Goal: Information Seeking & Learning: Learn about a topic

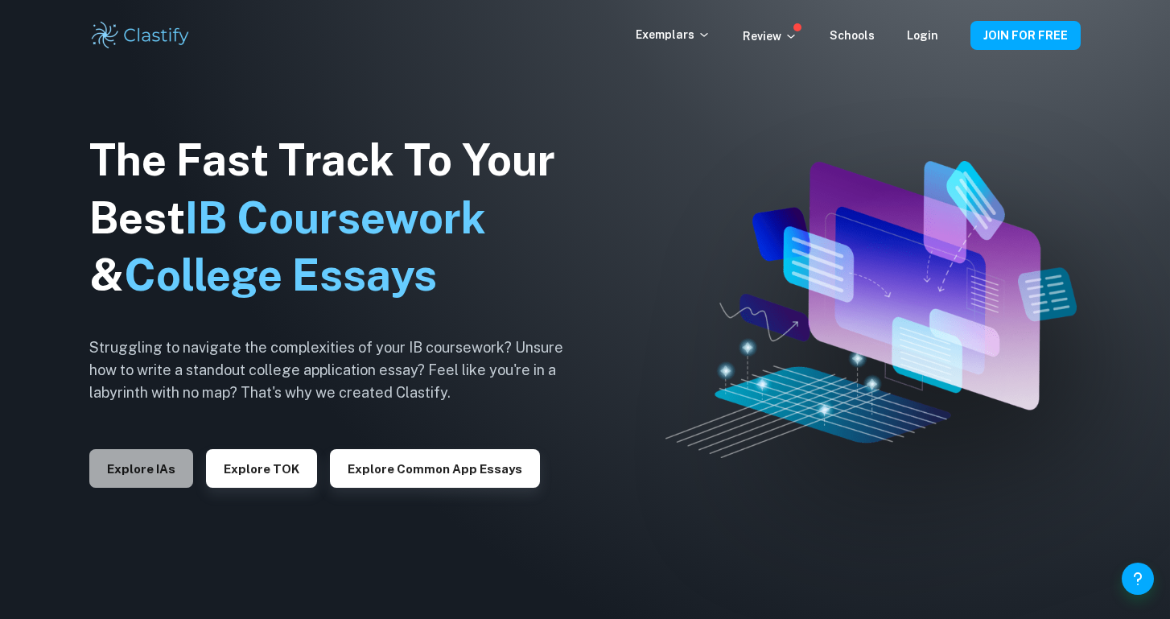
click at [155, 464] on button "Explore IAs" at bounding box center [141, 468] width 104 height 39
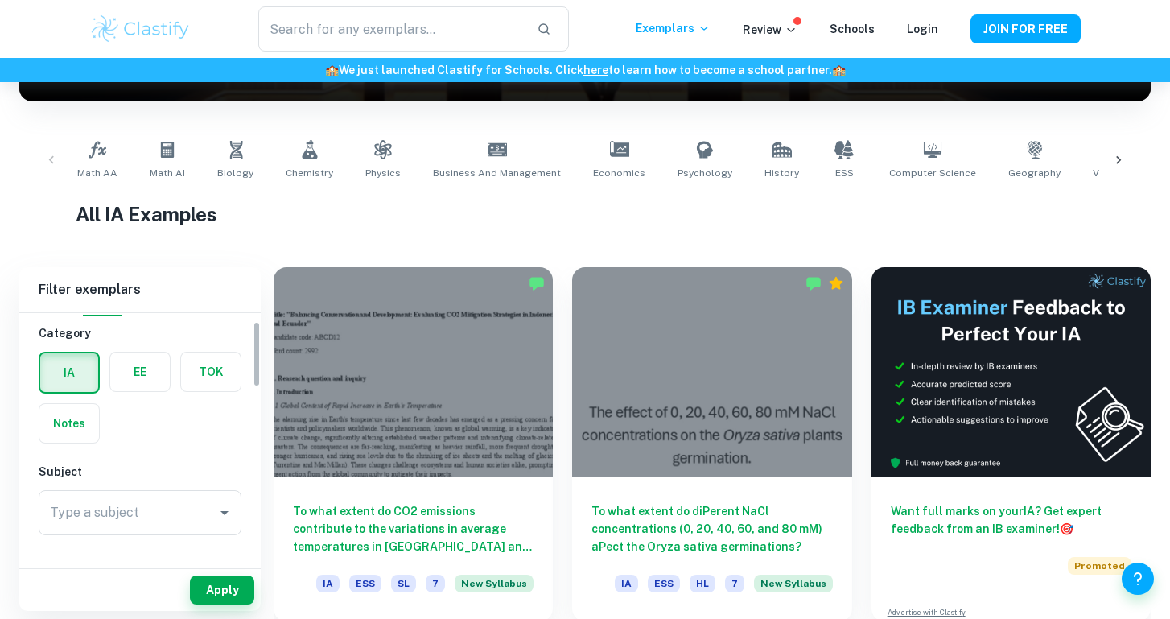
scroll to position [29, 0]
click at [142, 394] on label "button" at bounding box center [140, 378] width 60 height 39
click at [0, 0] on input "radio" at bounding box center [0, 0] width 0 height 0
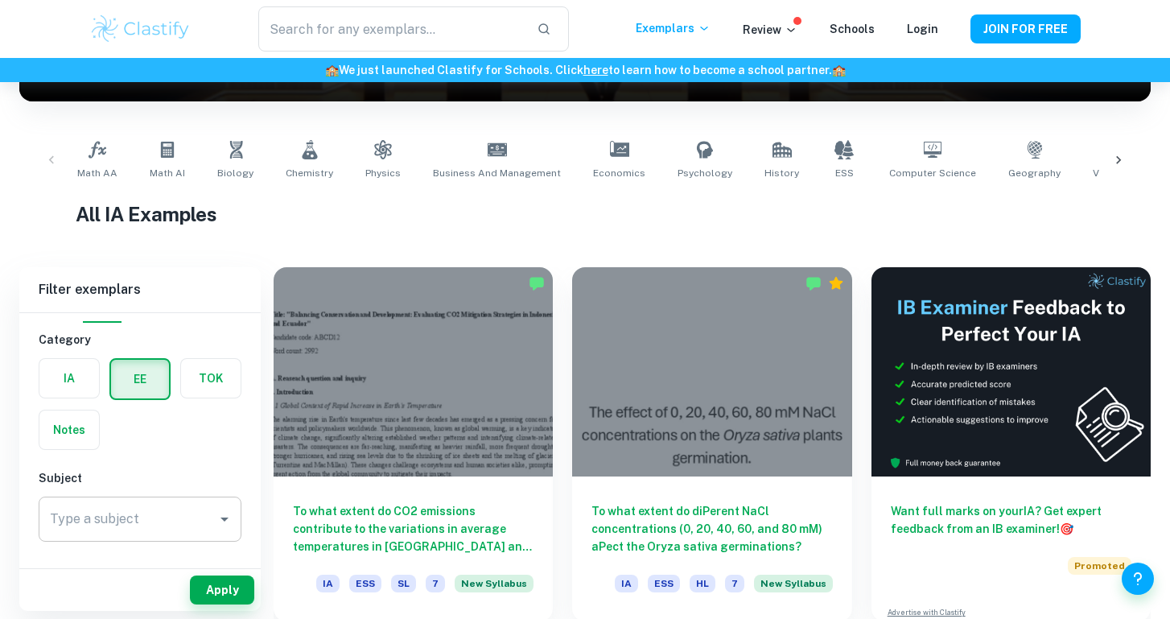
click at [221, 509] on button "Open" at bounding box center [224, 519] width 23 height 23
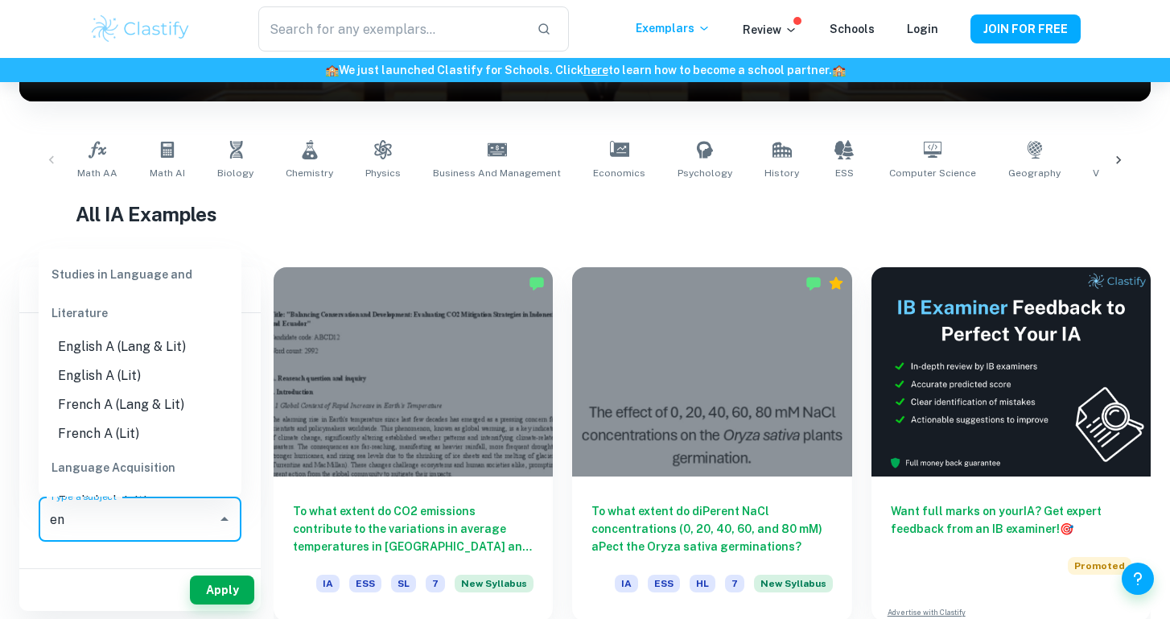
click at [97, 345] on li "English A (Lang & Lit)" at bounding box center [140, 346] width 203 height 29
type input "English A (Lang & Lit)"
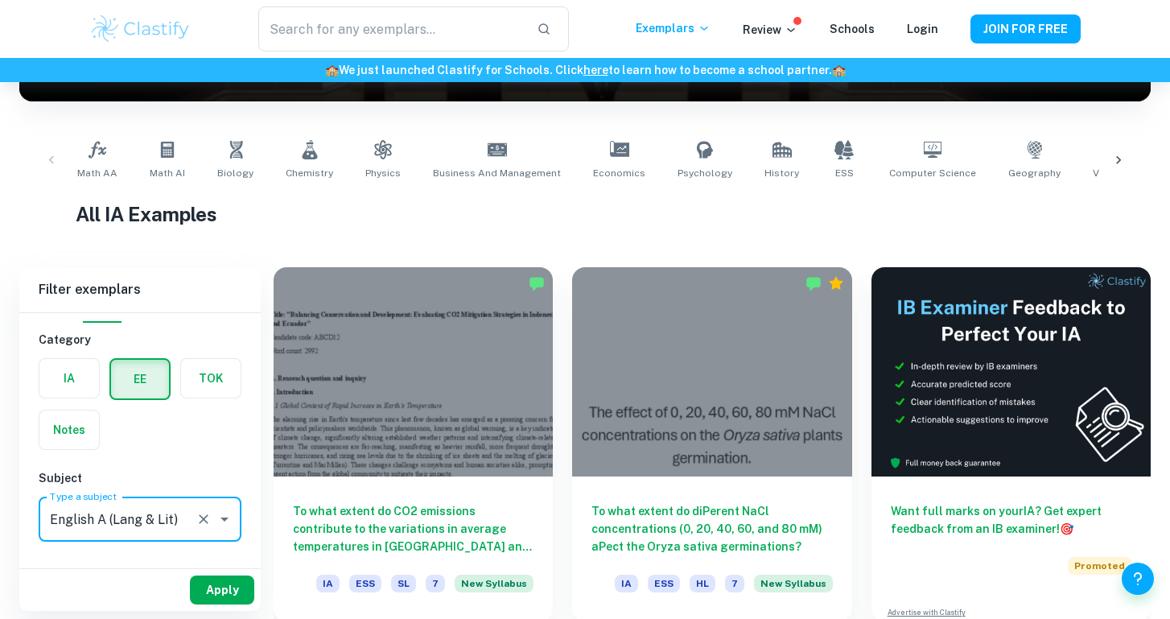
click at [230, 595] on button "Apply" at bounding box center [222, 590] width 64 height 29
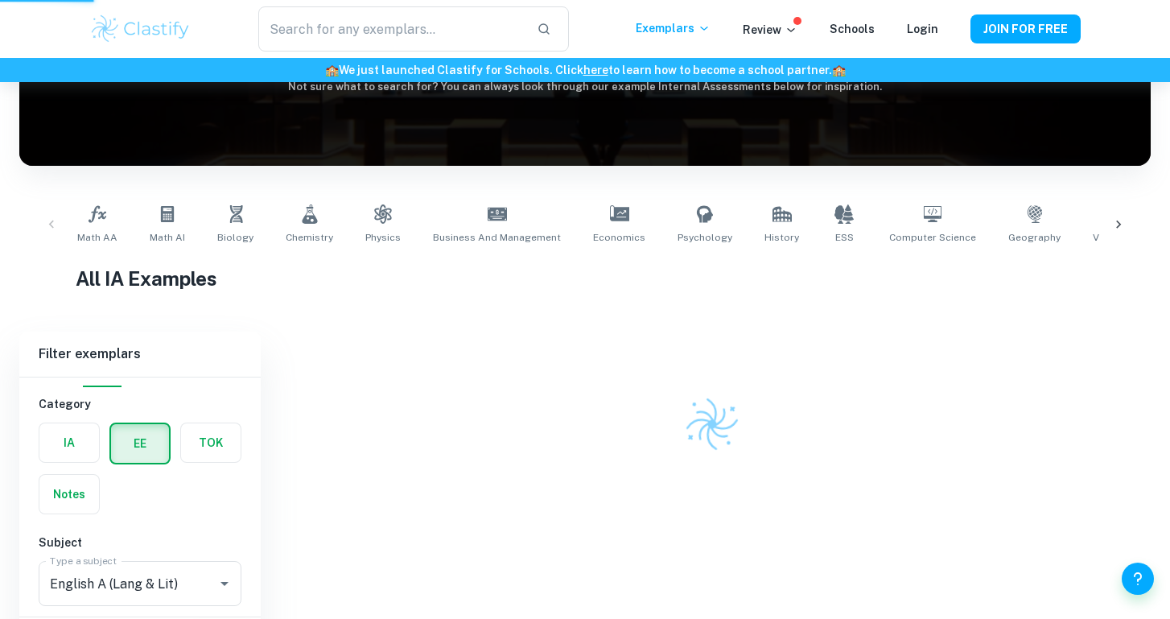
scroll to position [165, 0]
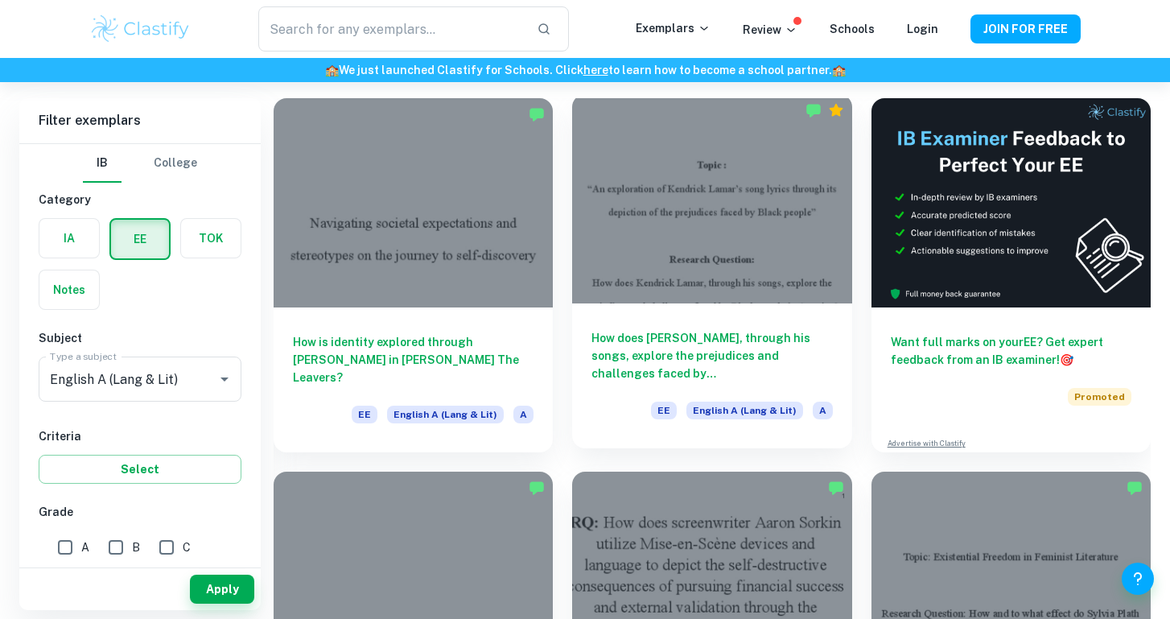
scroll to position [105, 0]
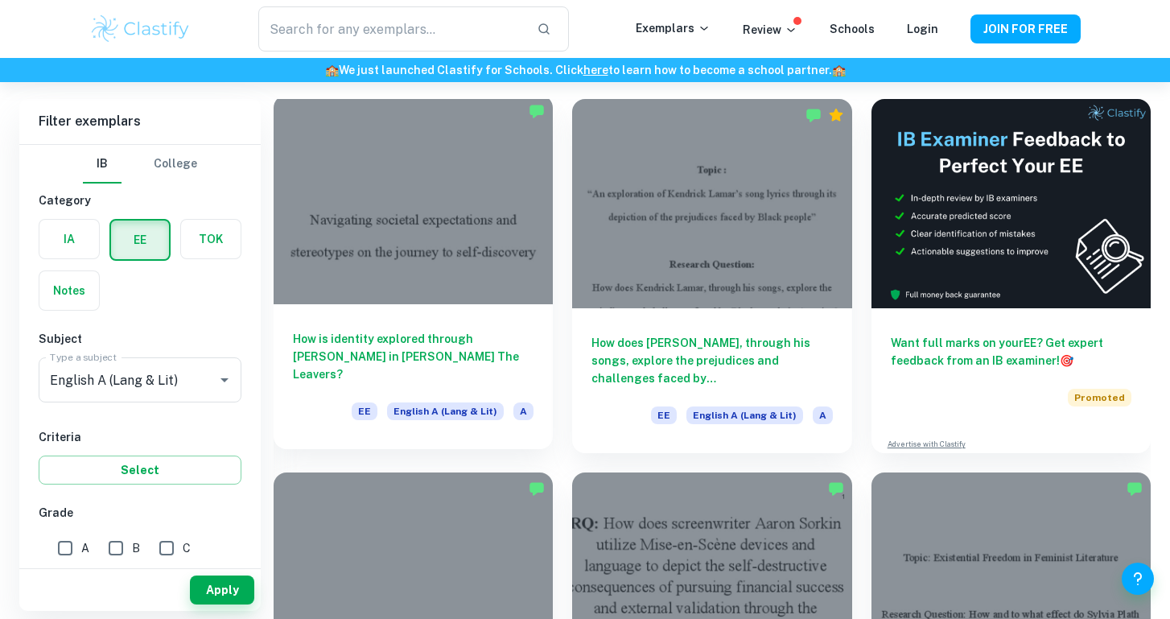
click at [491, 247] on div at bounding box center [413, 199] width 279 height 209
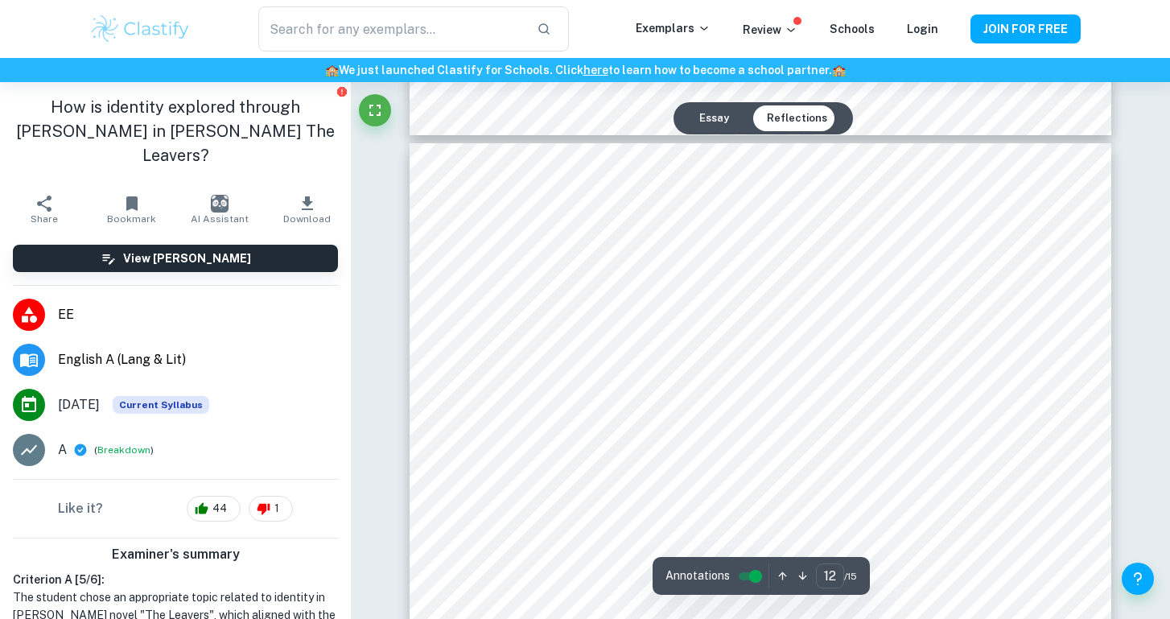
scroll to position [11287, 0]
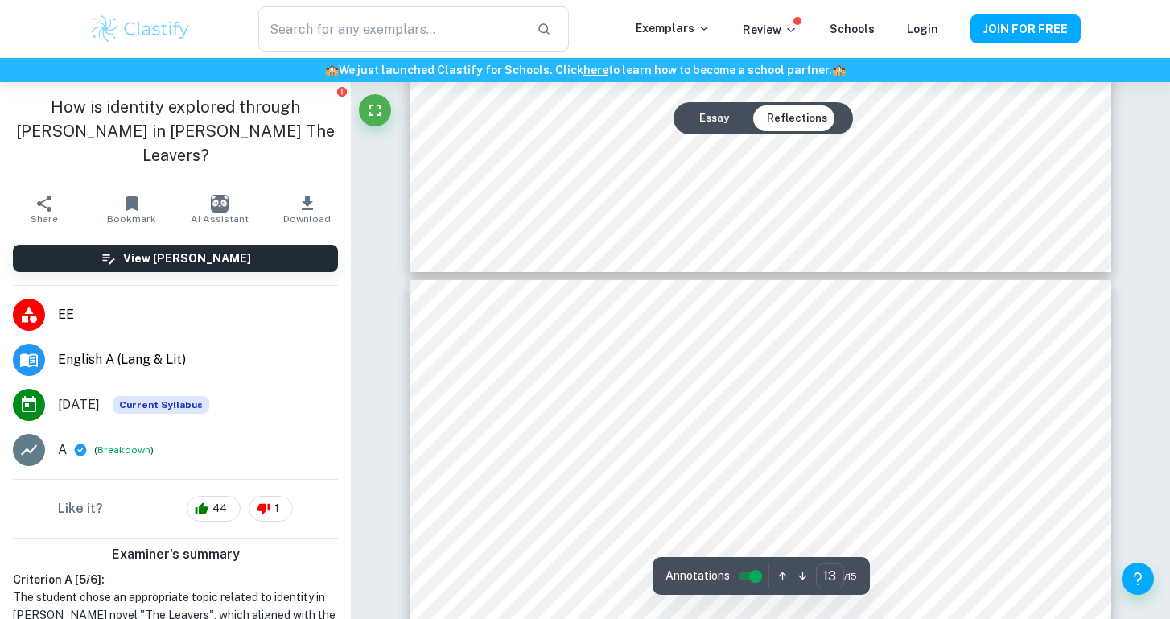
type input "14"
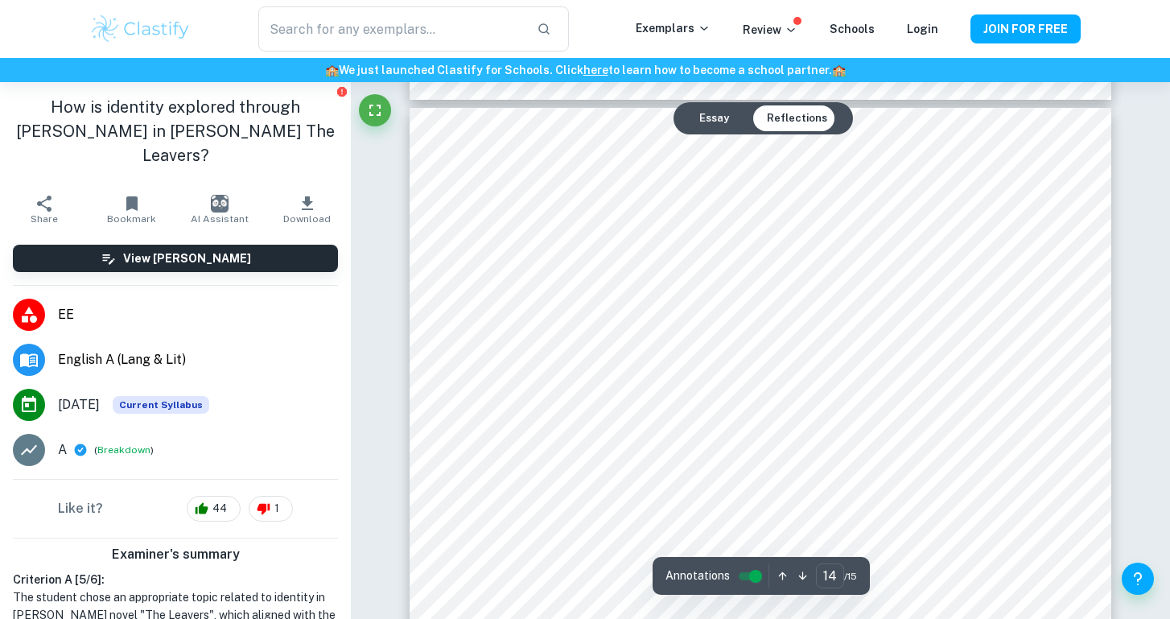
scroll to position [13329, 0]
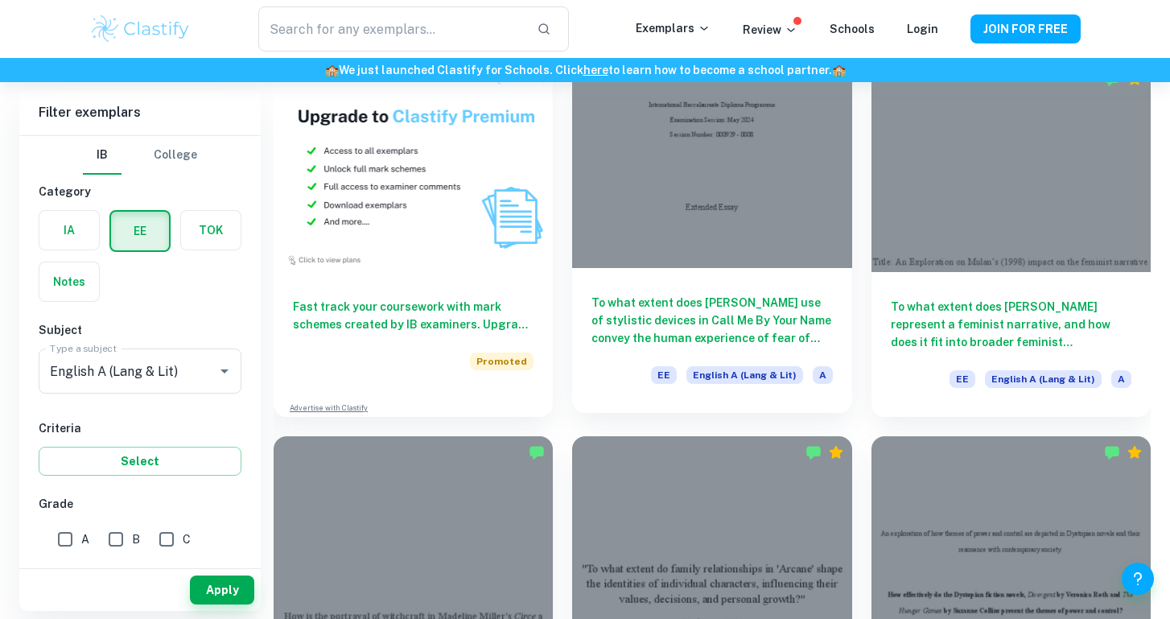
scroll to position [897, 0]
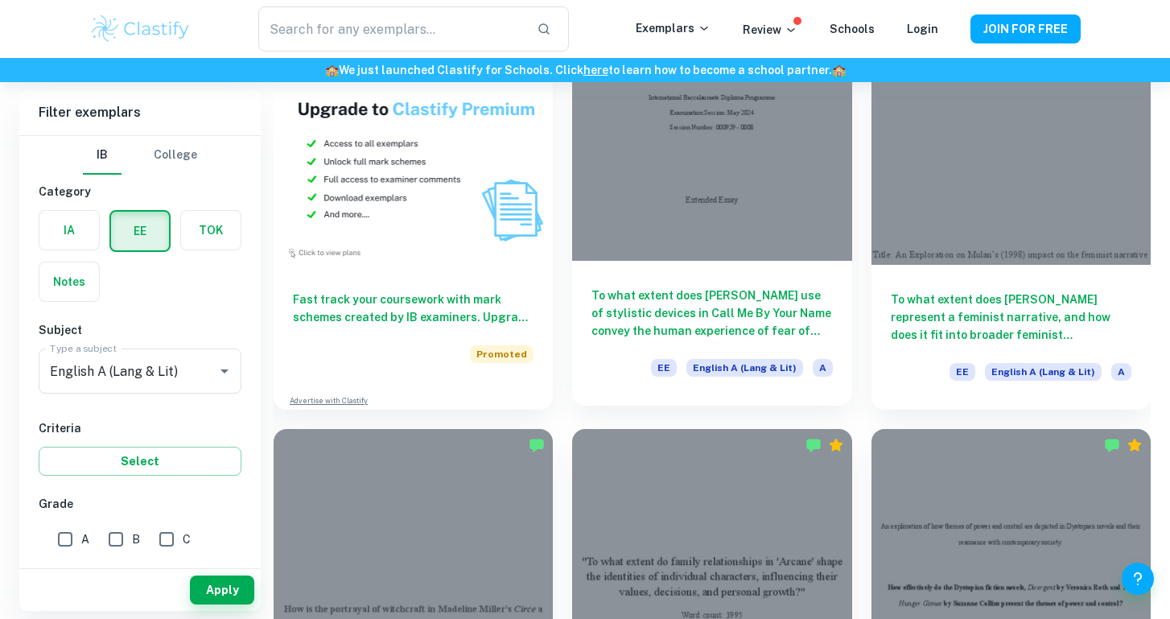
click at [679, 311] on h6 "To what extent does [PERSON_NAME] use of stylistic devices in Call Me By Your N…" at bounding box center [712, 313] width 241 height 53
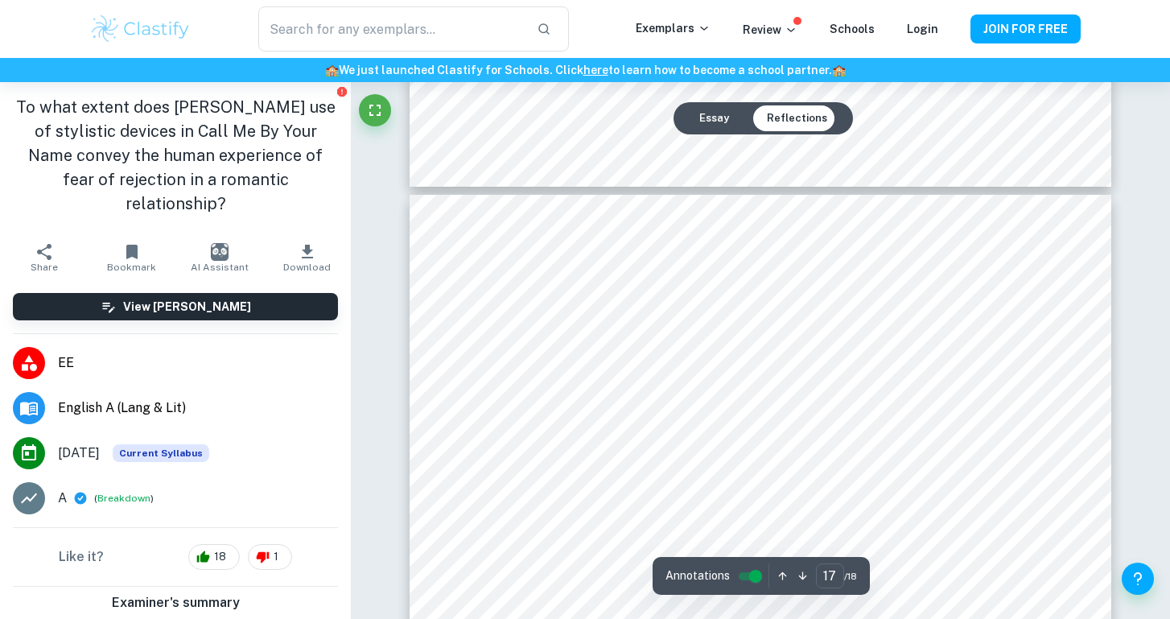
scroll to position [16503, 0]
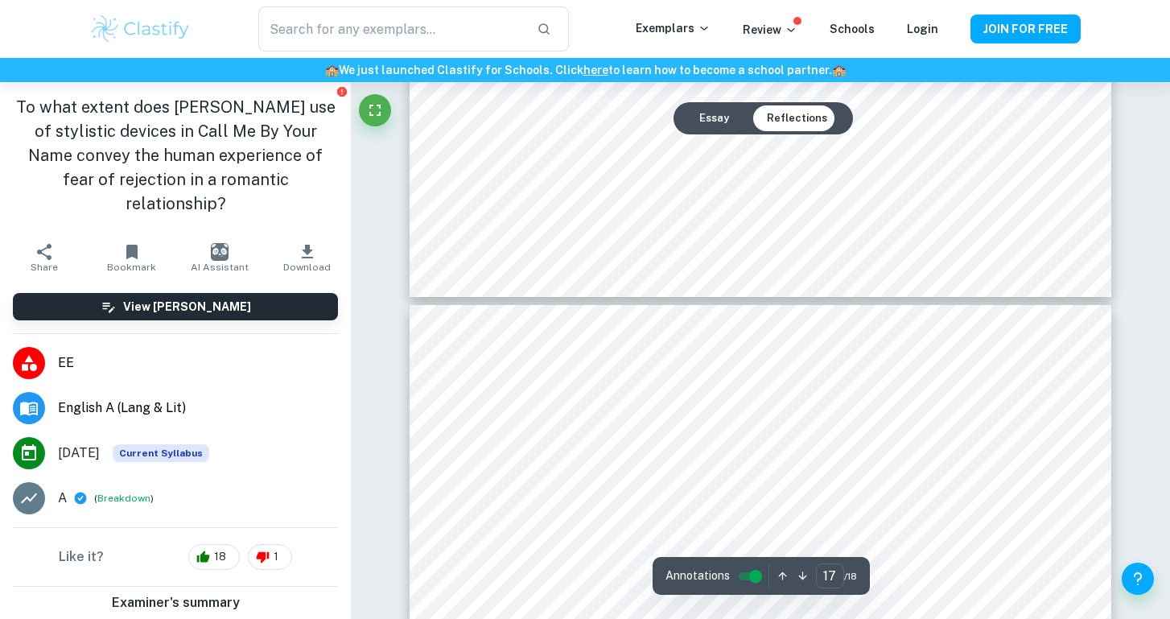
type input "18"
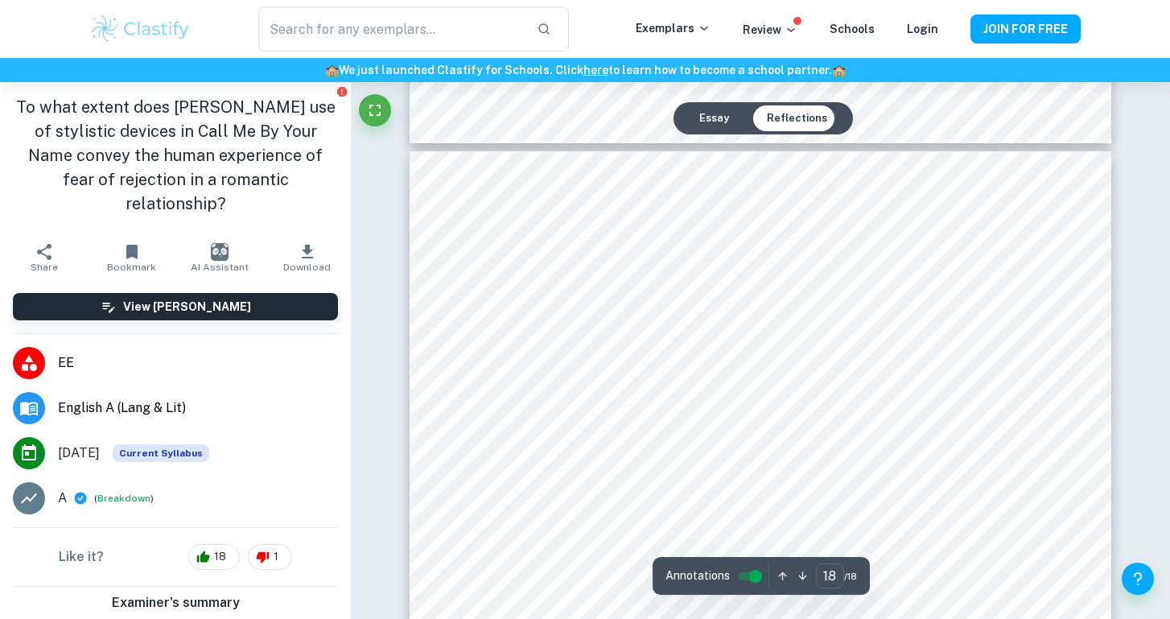
scroll to position [17383, 0]
